Goal: Task Accomplishment & Management: Use online tool/utility

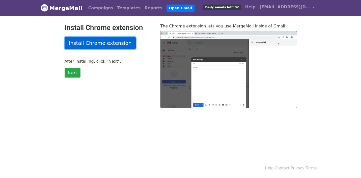
click at [103, 45] on link "Install Chrome extension" at bounding box center [100, 43] width 71 height 12
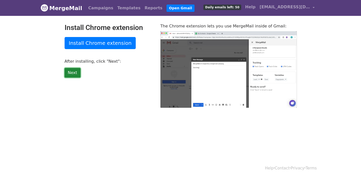
click at [75, 72] on link "Next" at bounding box center [73, 73] width 16 height 10
type input "81.9"
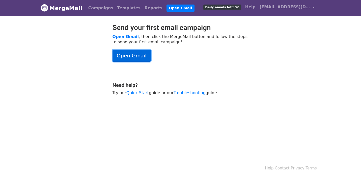
click at [127, 57] on link "Open Gmail" at bounding box center [131, 56] width 38 height 12
click at [222, 6] on span "Daily emails left: 50" at bounding box center [222, 8] width 38 height 6
